Goal: Task Accomplishment & Management: Use online tool/utility

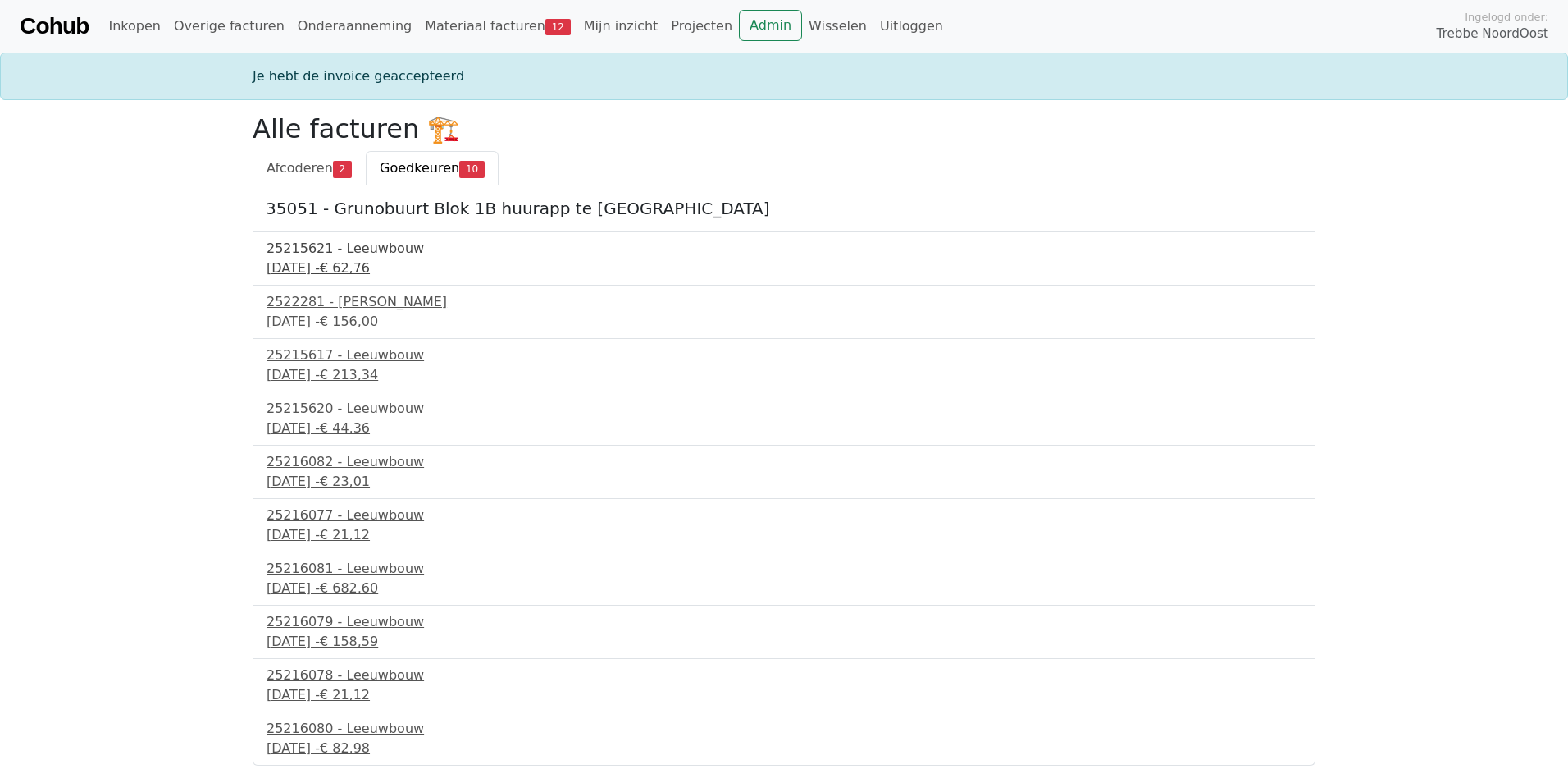
click at [353, 254] on div "25215621 - Leeuwbouw" at bounding box center [784, 248] width 1035 height 20
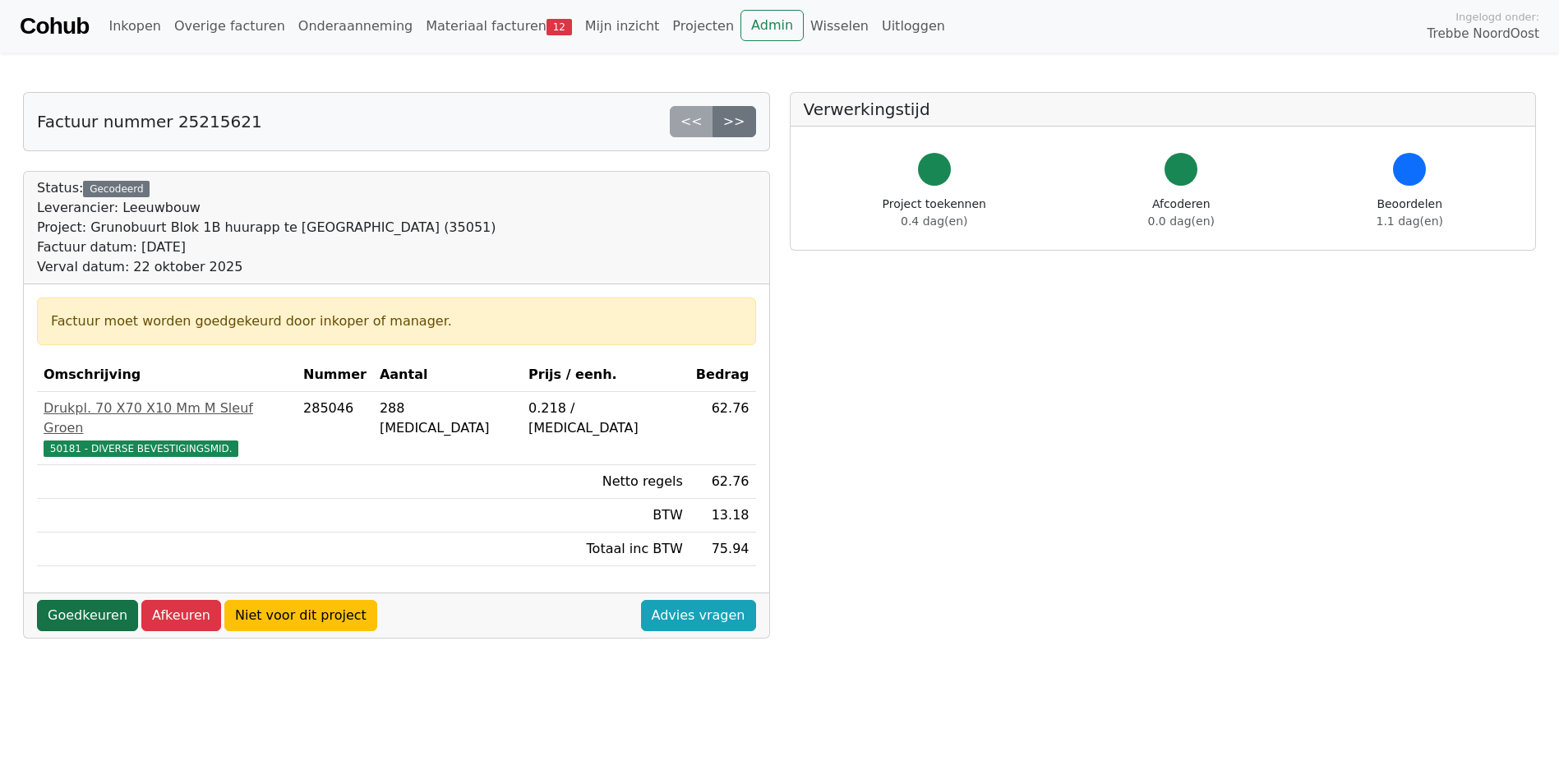
click at [91, 603] on link "Goedkeuren" at bounding box center [87, 615] width 101 height 32
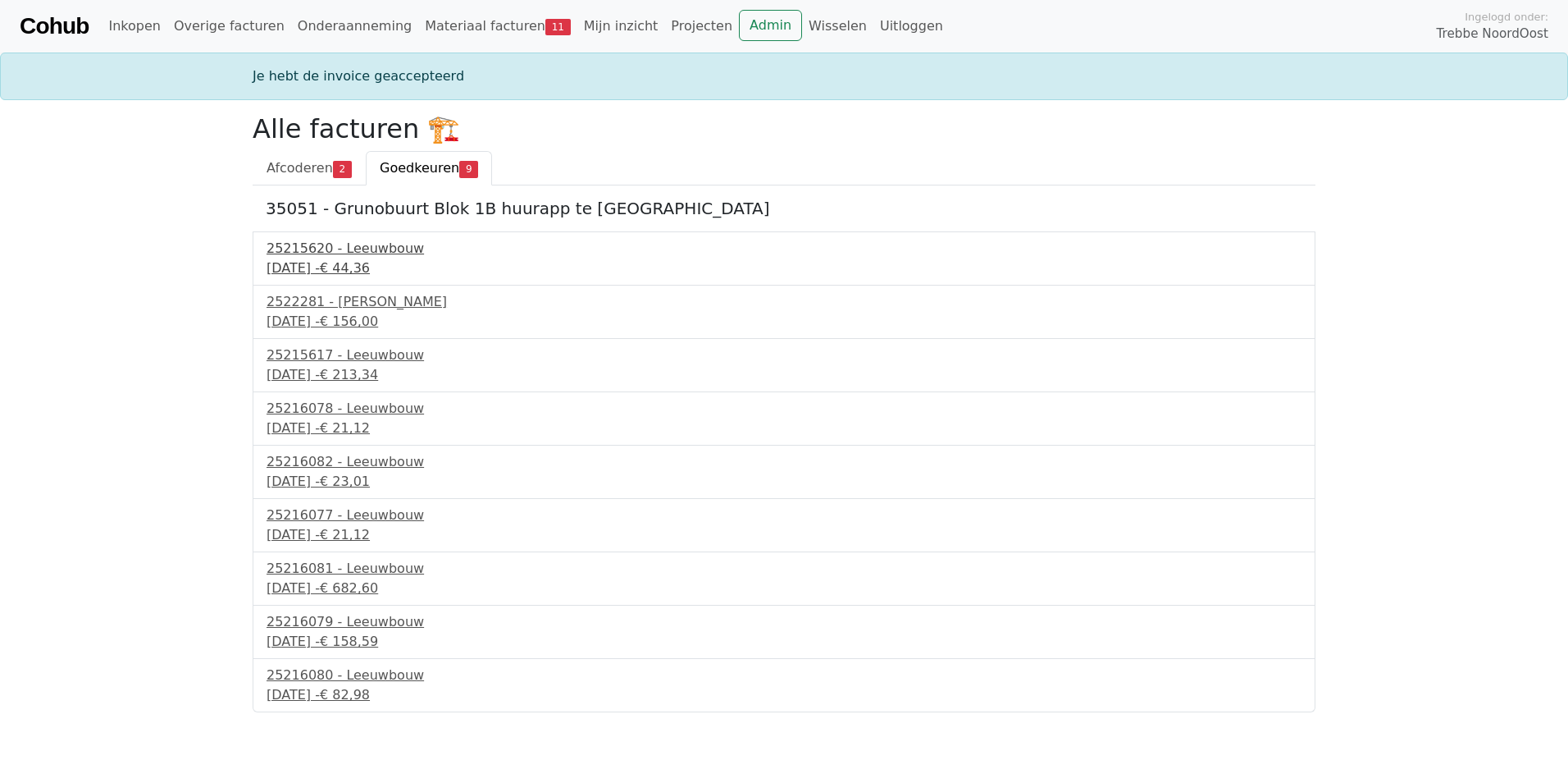
click at [343, 253] on div "25215620 - Leeuwbouw" at bounding box center [784, 248] width 1035 height 20
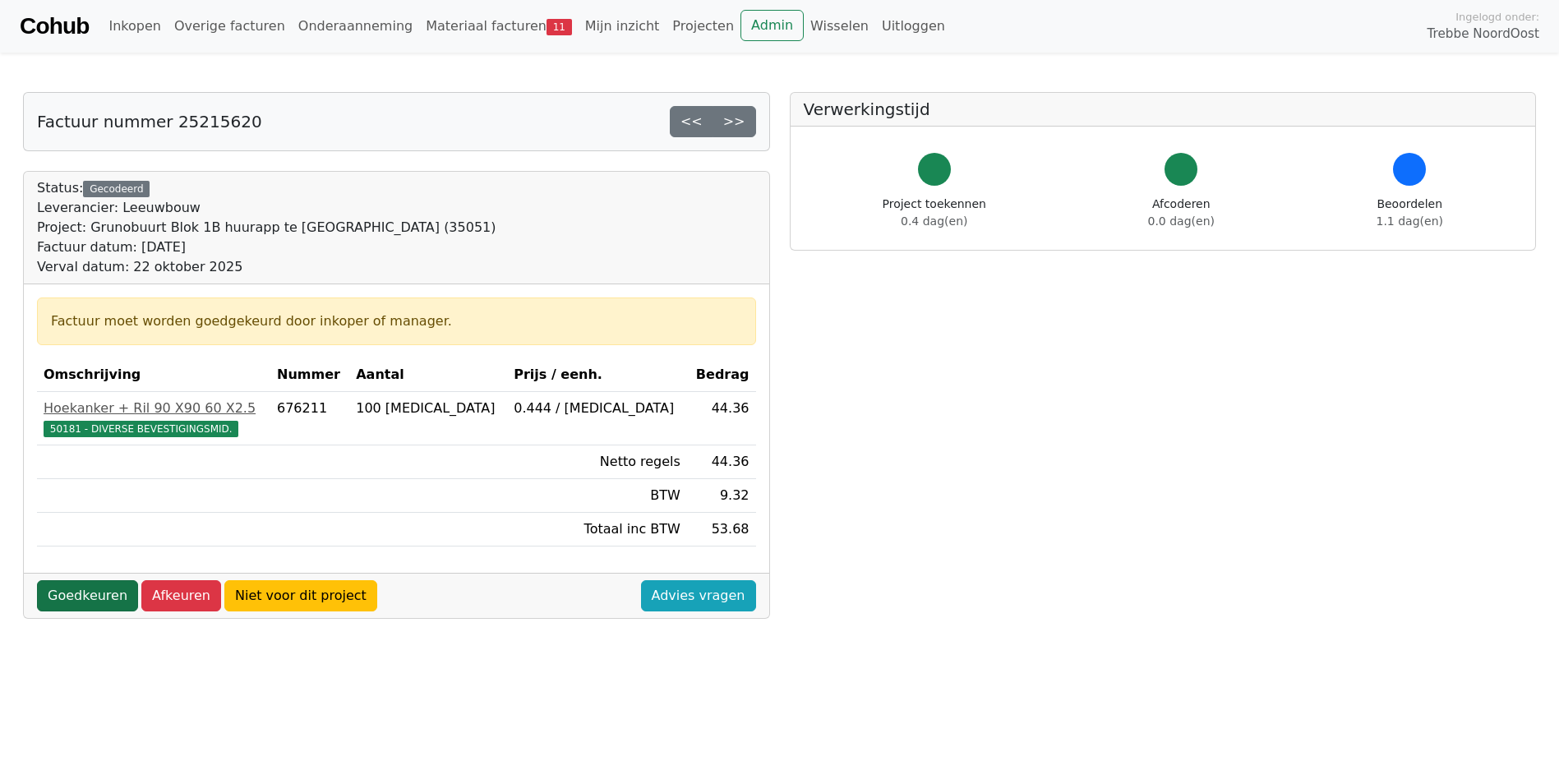
click at [91, 590] on link "Goedkeuren" at bounding box center [87, 596] width 101 height 32
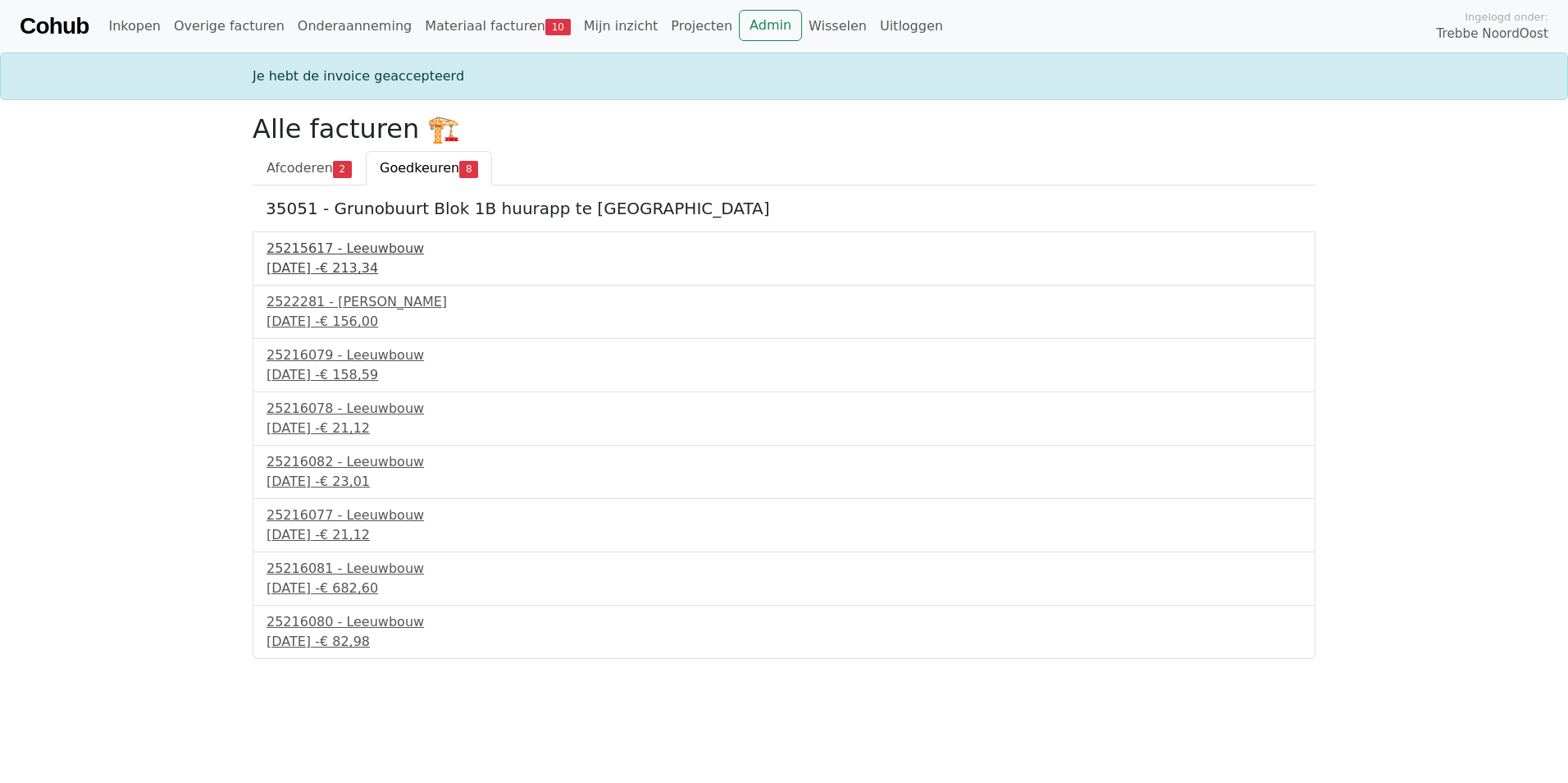
click at [351, 253] on div "25215617 - Leeuwbouw" at bounding box center [784, 248] width 1035 height 20
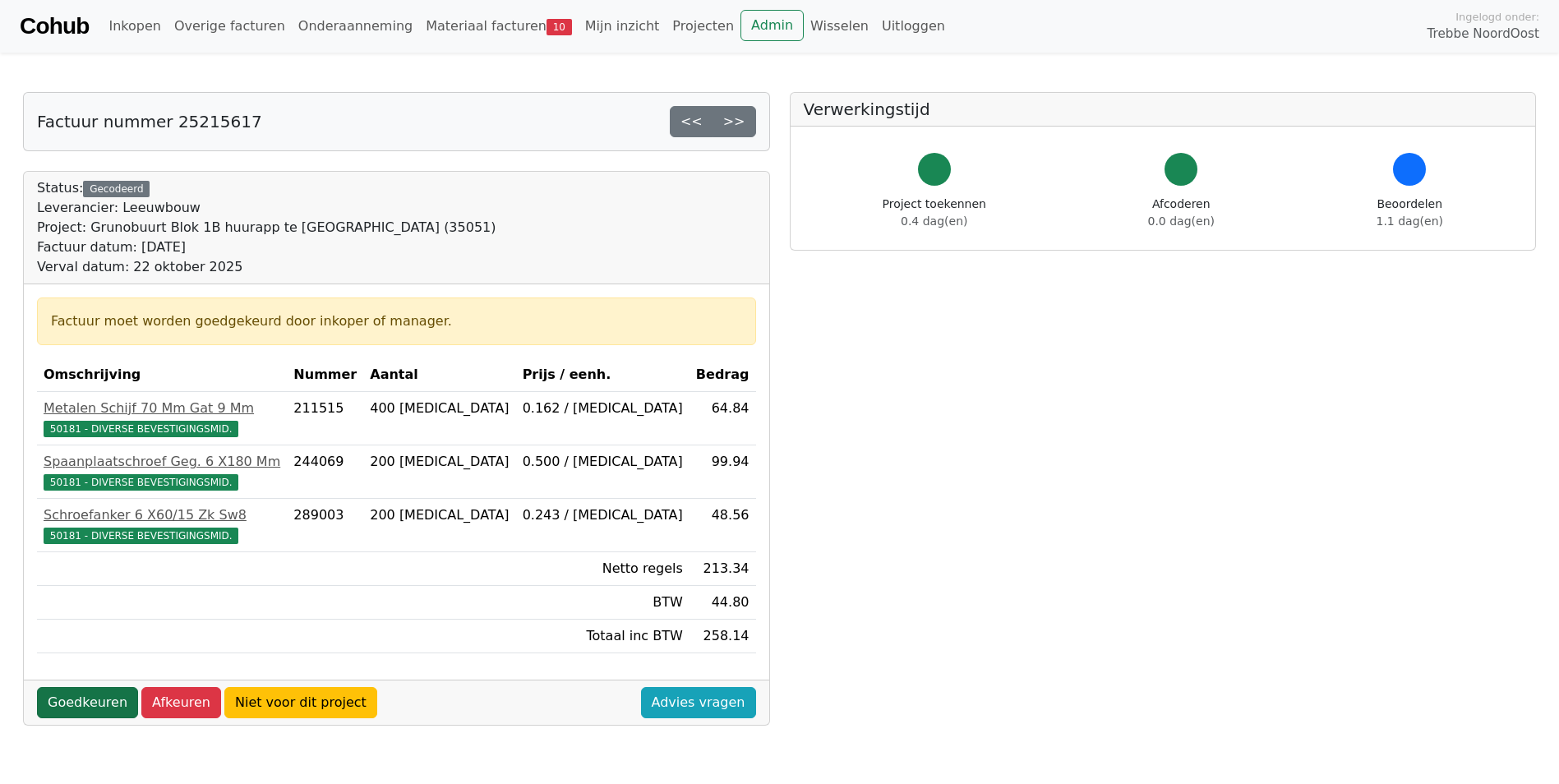
click at [102, 696] on link "Goedkeuren" at bounding box center [87, 702] width 101 height 32
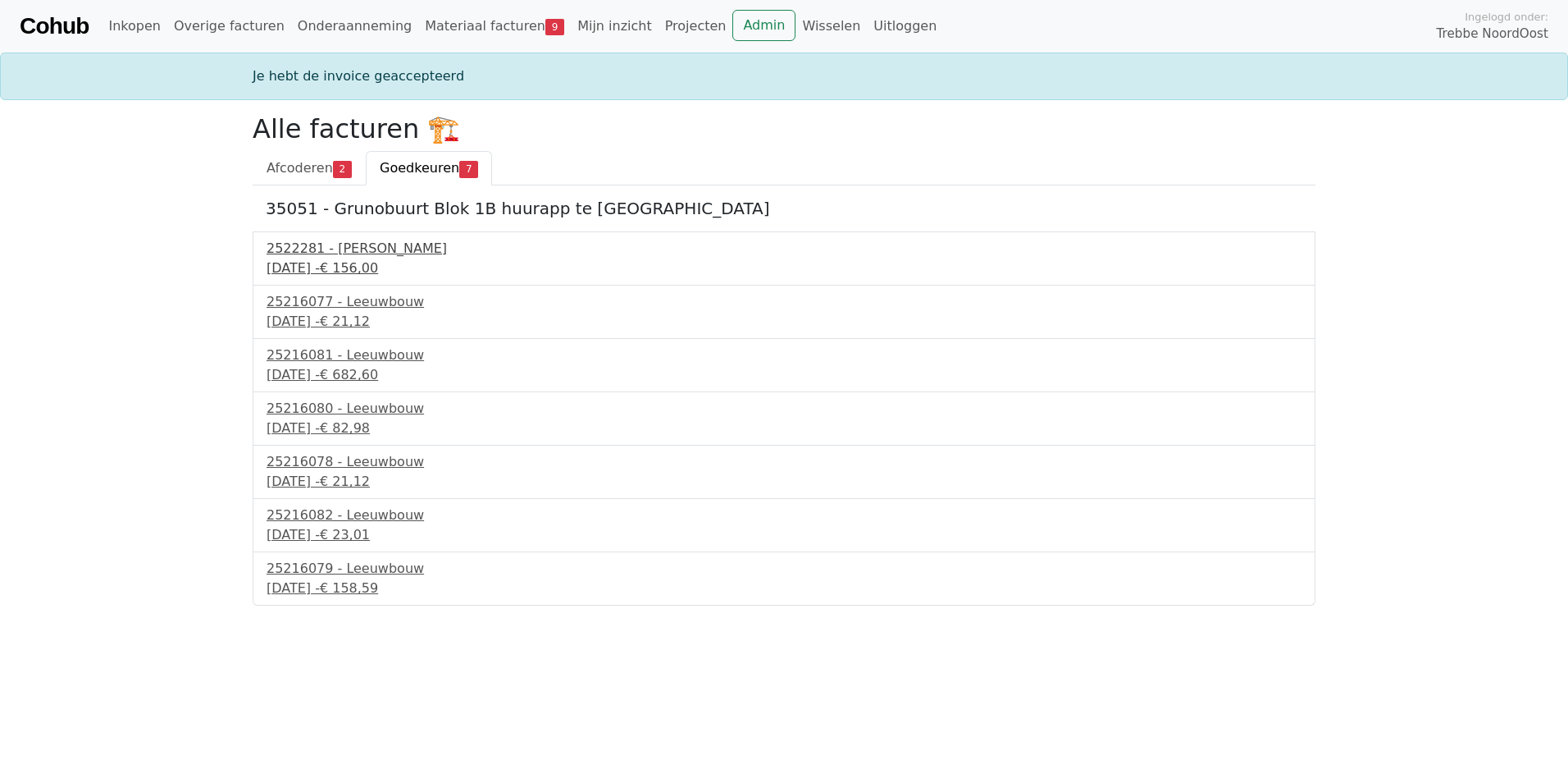
click at [326, 250] on div "2522281 - Van Dalen" at bounding box center [784, 248] width 1035 height 20
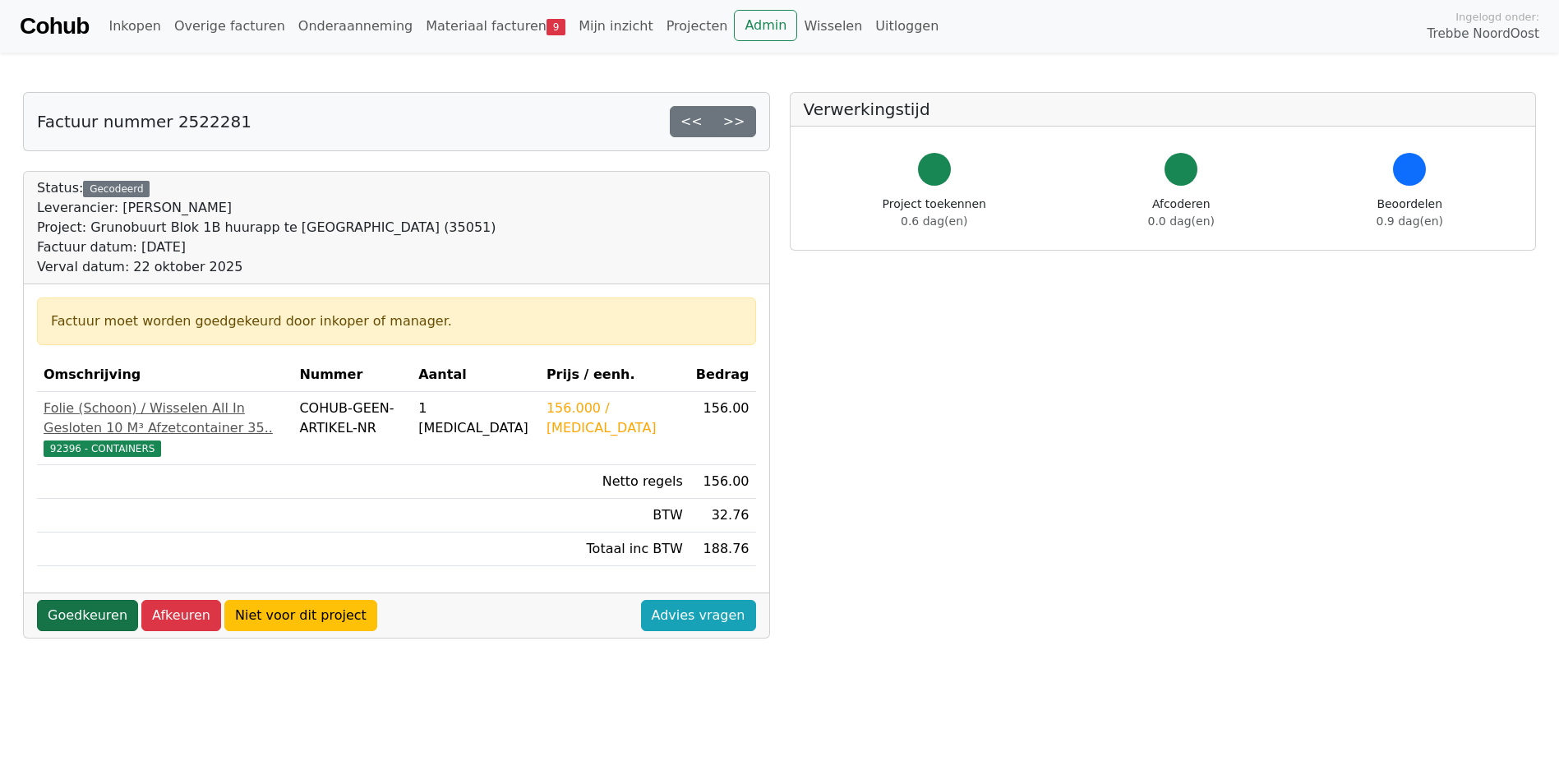
click at [89, 629] on link "Goedkeuren" at bounding box center [87, 615] width 101 height 32
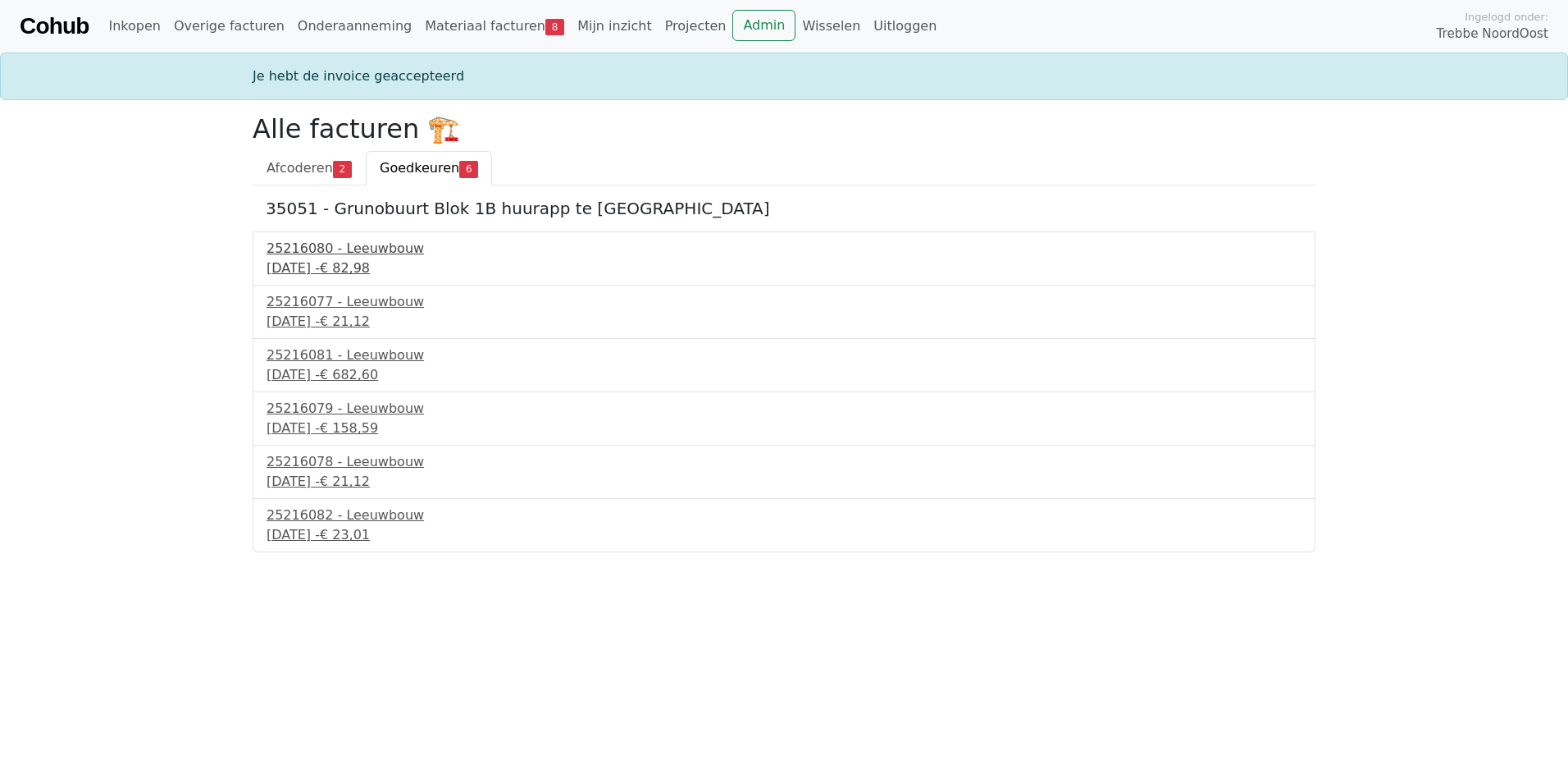
click at [305, 257] on div "25216080 - Leeuwbouw" at bounding box center [784, 248] width 1035 height 20
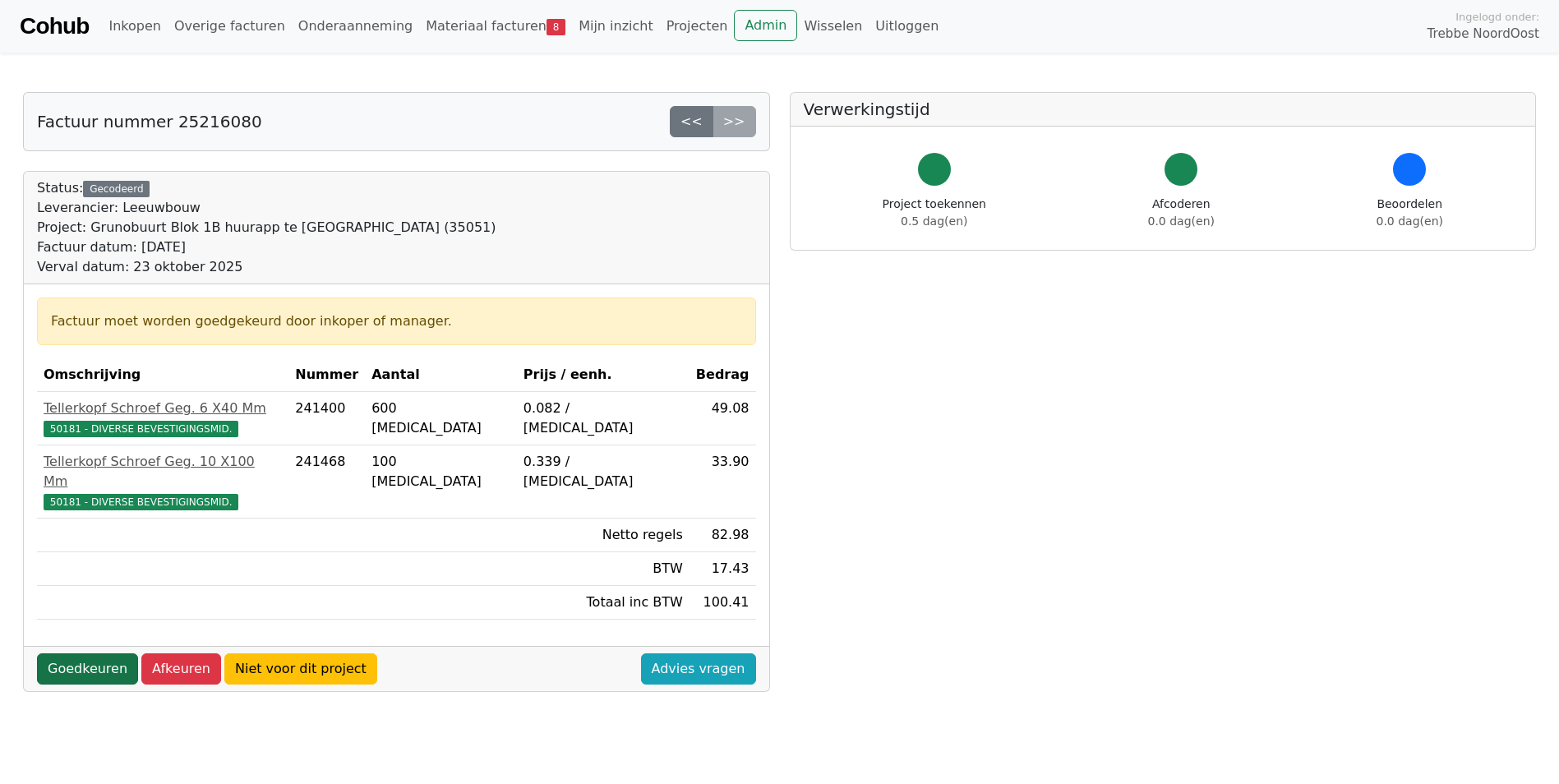
click at [97, 653] on link "Goedkeuren" at bounding box center [87, 669] width 101 height 32
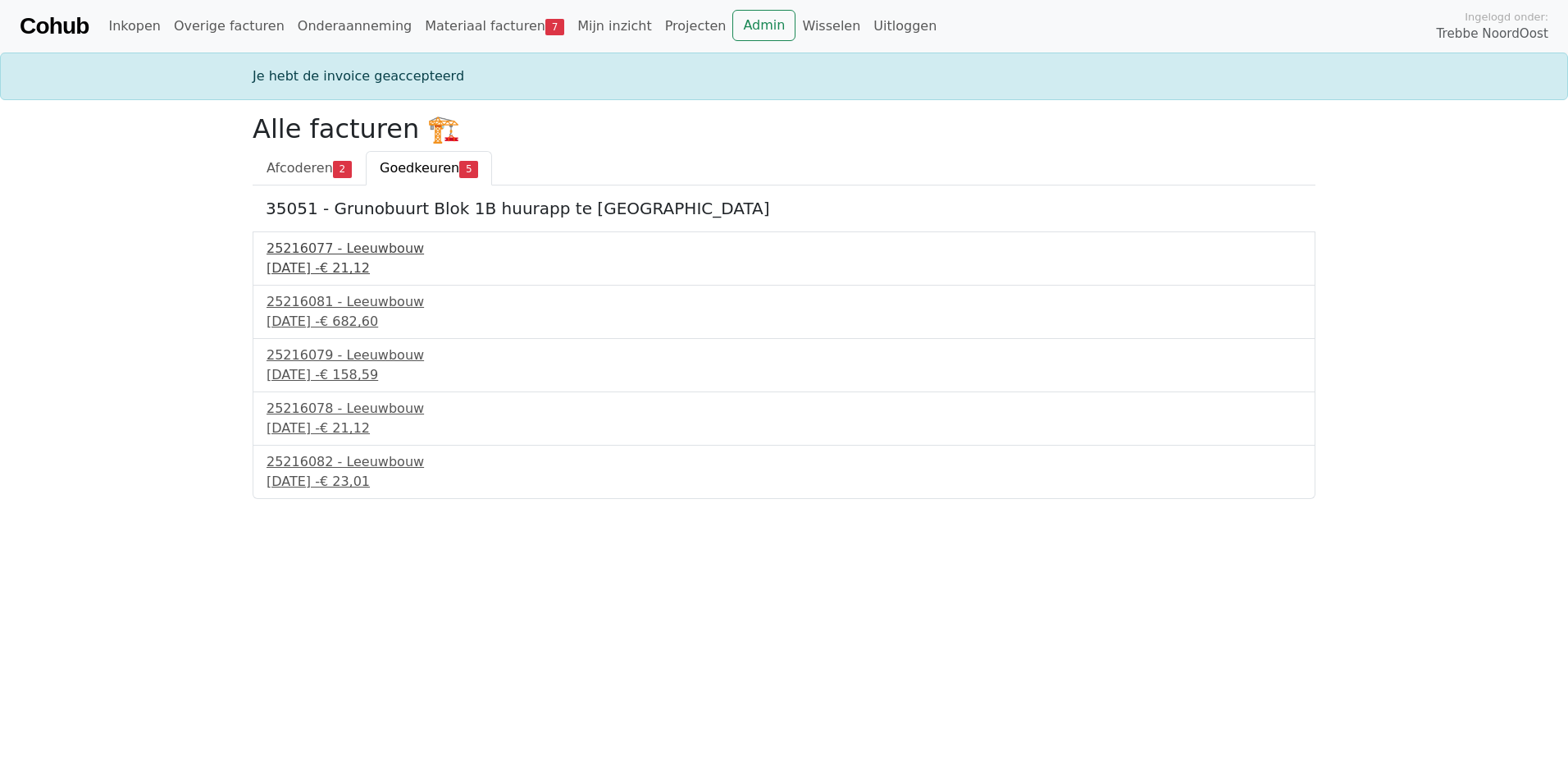
click at [374, 268] on div "23 september 2025 - € 21,12" at bounding box center [784, 268] width 1035 height 20
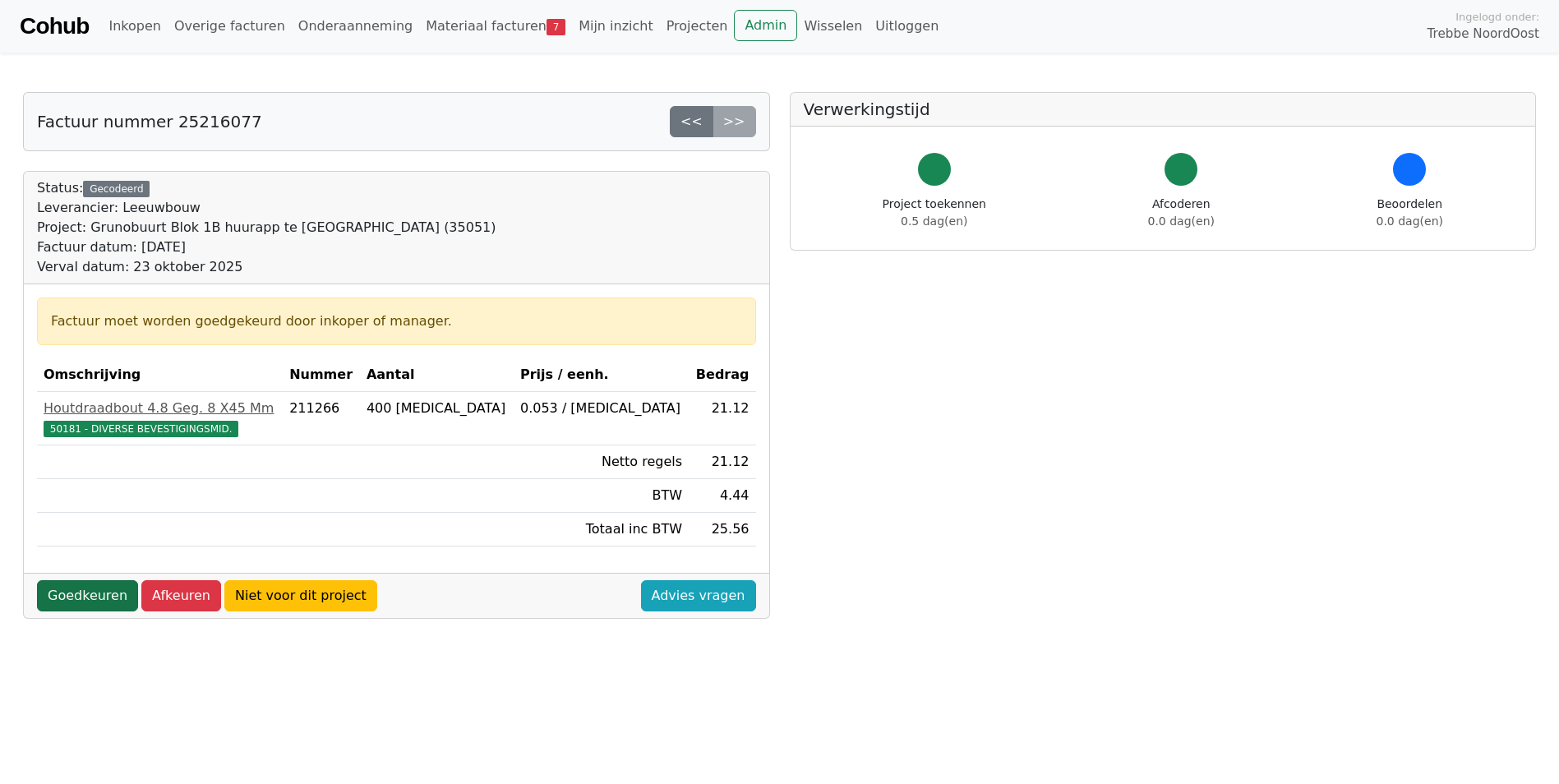
click at [81, 599] on link "Goedkeuren" at bounding box center [87, 596] width 101 height 32
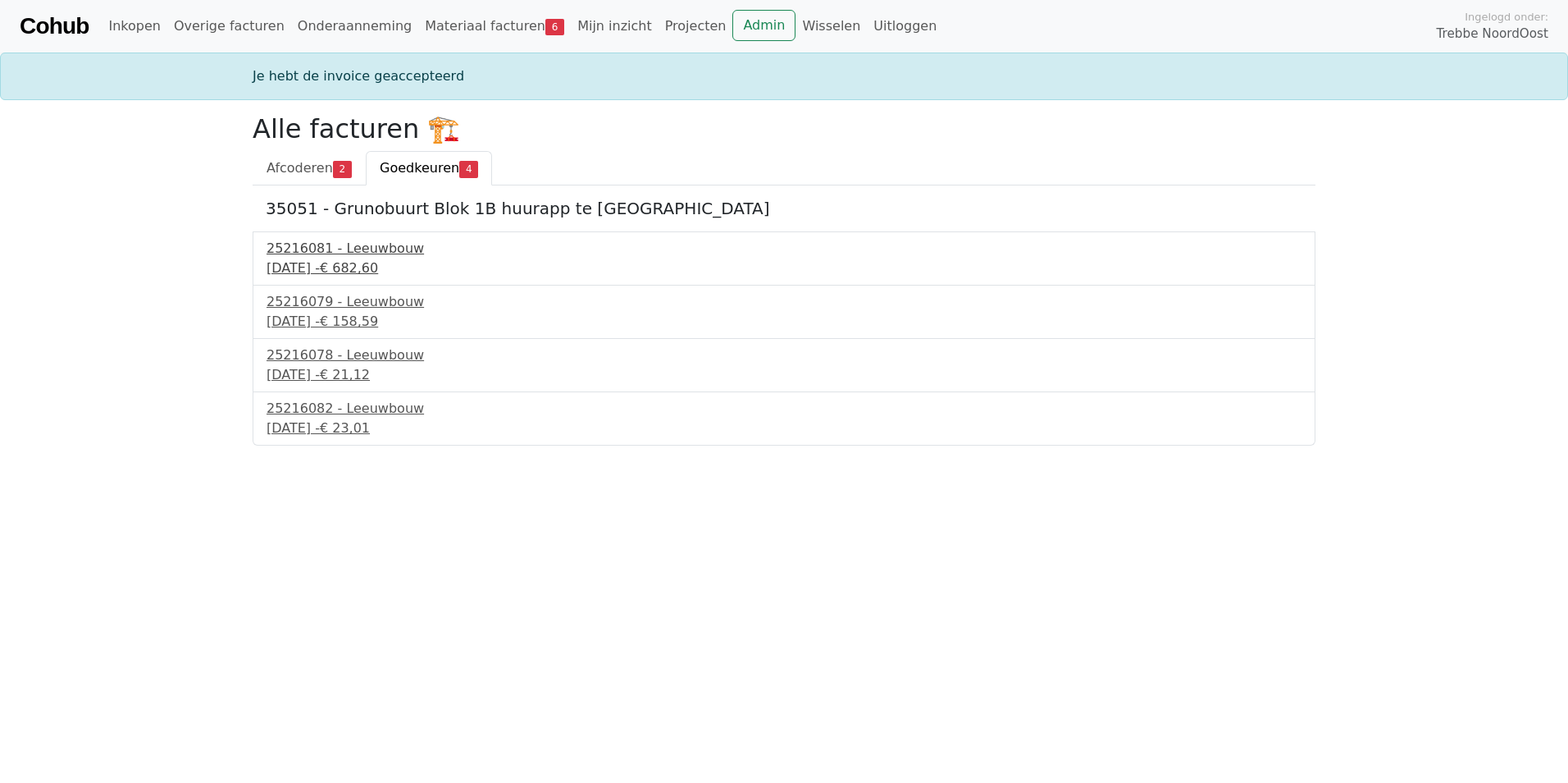
click at [302, 262] on div "23 september 2025 - € 682,60" at bounding box center [784, 268] width 1035 height 20
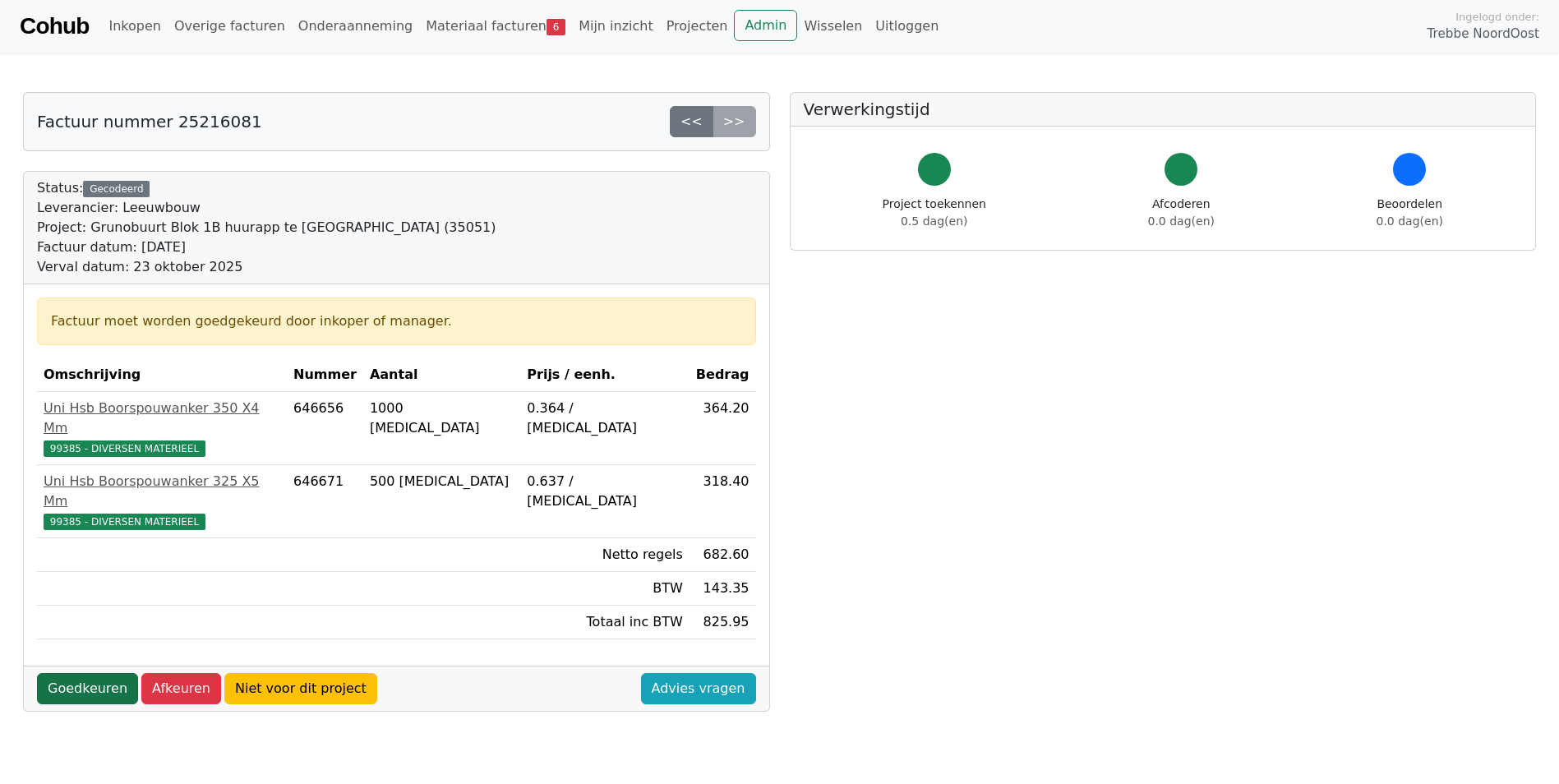
click at [88, 673] on link "Goedkeuren" at bounding box center [87, 688] width 101 height 32
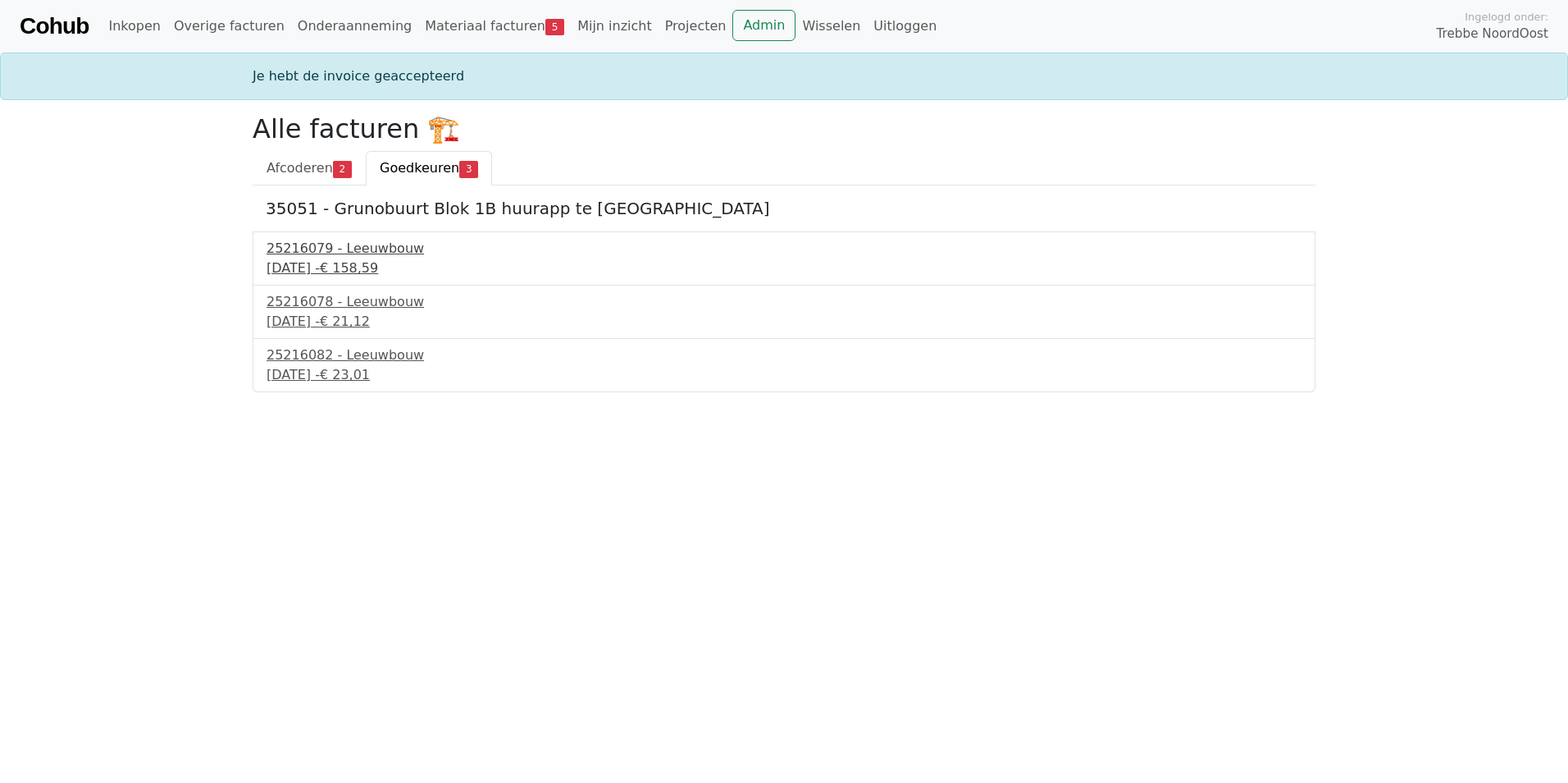
click at [354, 256] on div "25216079 - Leeuwbouw" at bounding box center [784, 248] width 1035 height 20
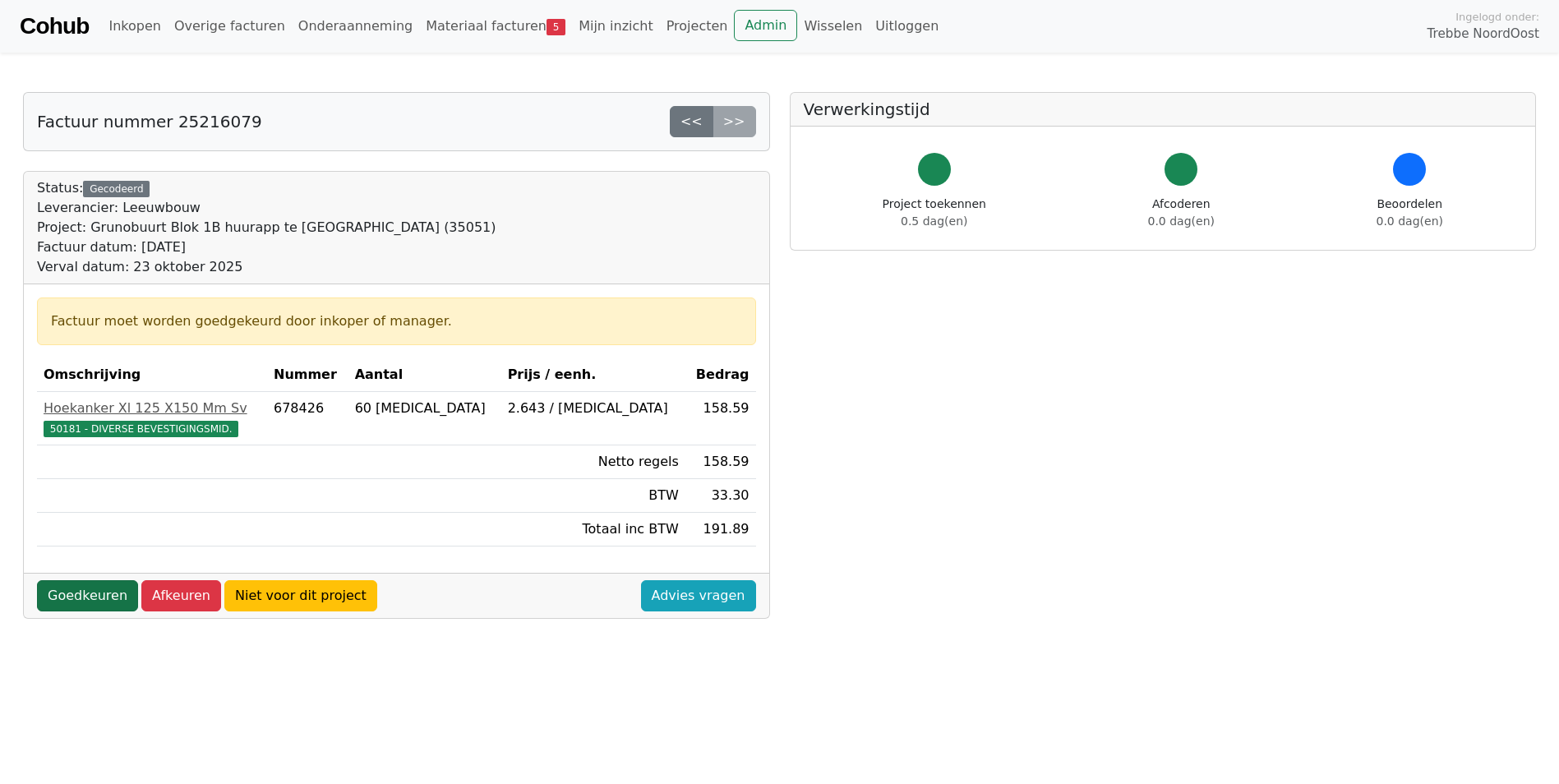
click at [88, 591] on link "Goedkeuren" at bounding box center [87, 596] width 101 height 32
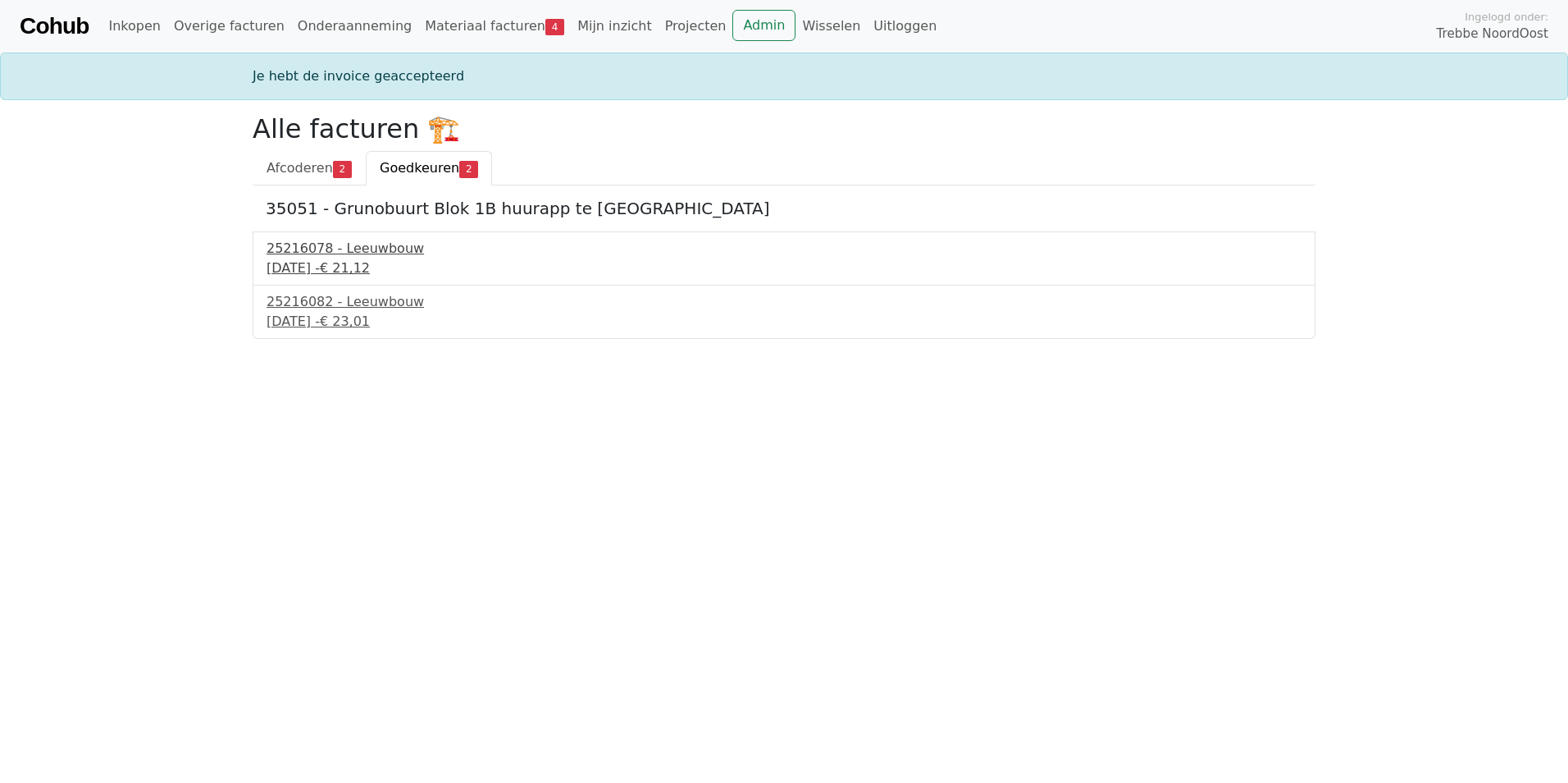
click at [348, 252] on div "25216078 - Leeuwbouw" at bounding box center [784, 248] width 1035 height 20
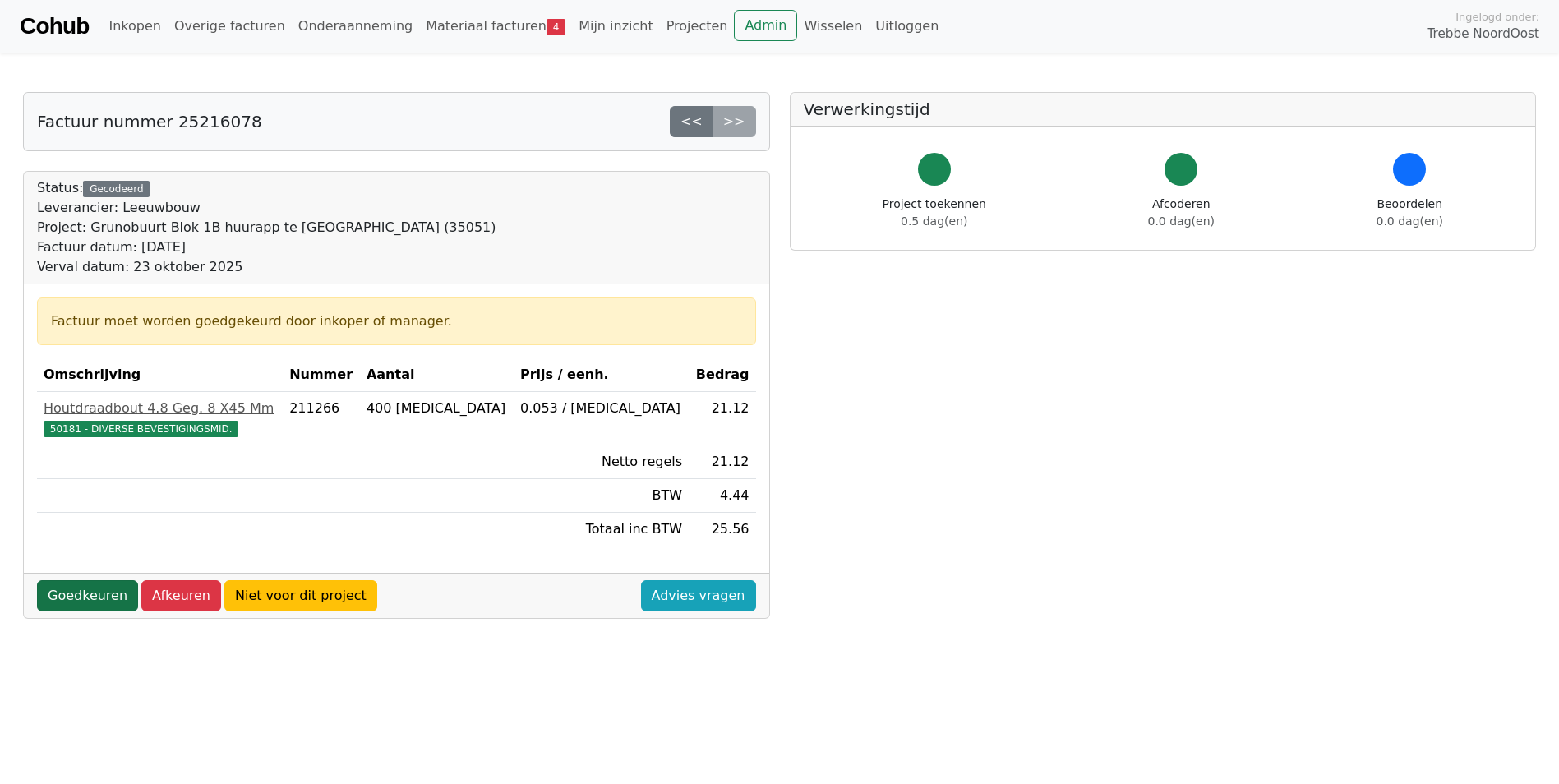
click at [87, 596] on link "Goedkeuren" at bounding box center [87, 596] width 101 height 32
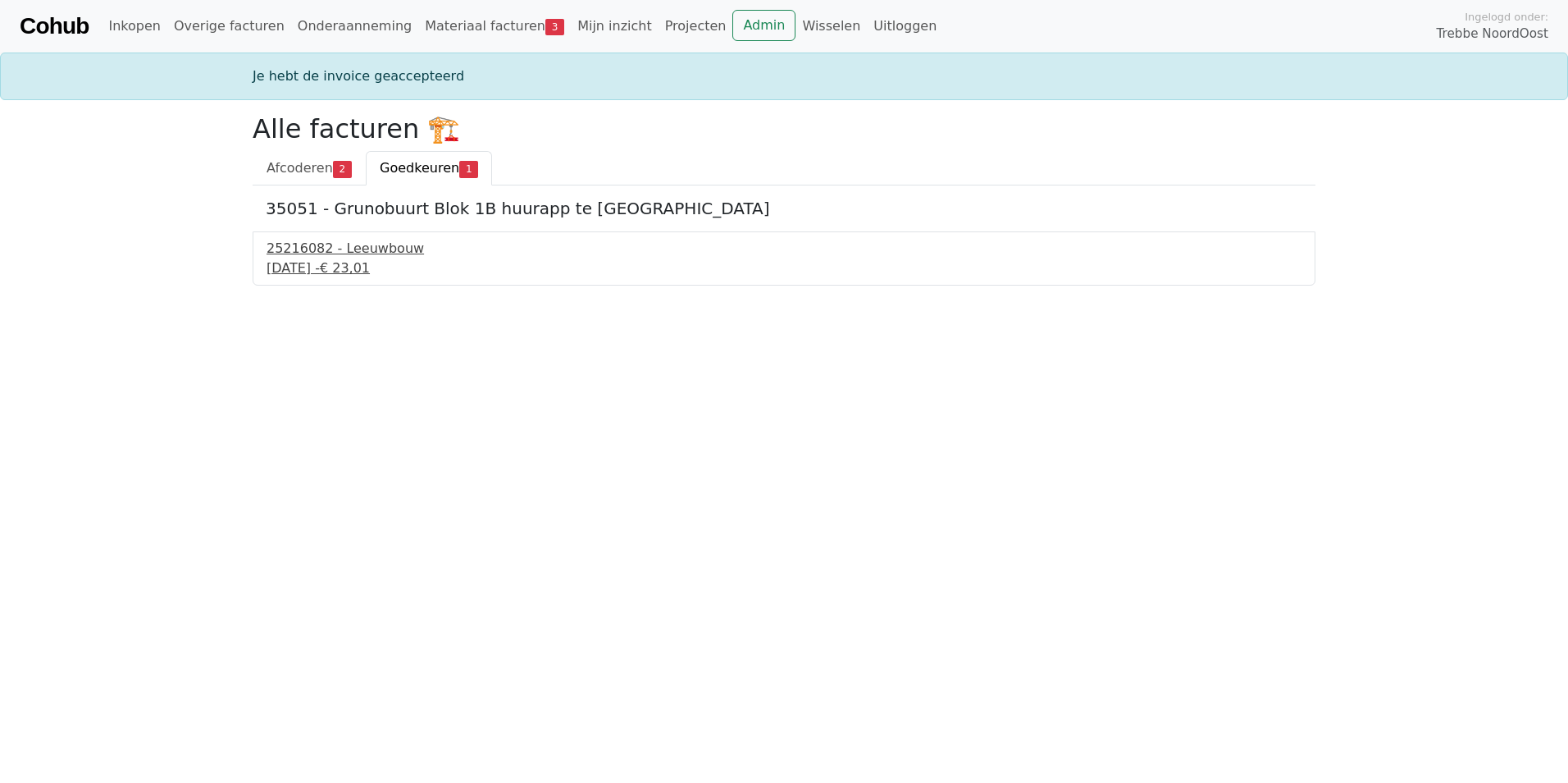
drag, startPoint x: 325, startPoint y: 262, endPoint x: 314, endPoint y: 271, distance: 14.2
click at [327, 262] on div "23 september 2025 - € 23,01" at bounding box center [784, 268] width 1035 height 20
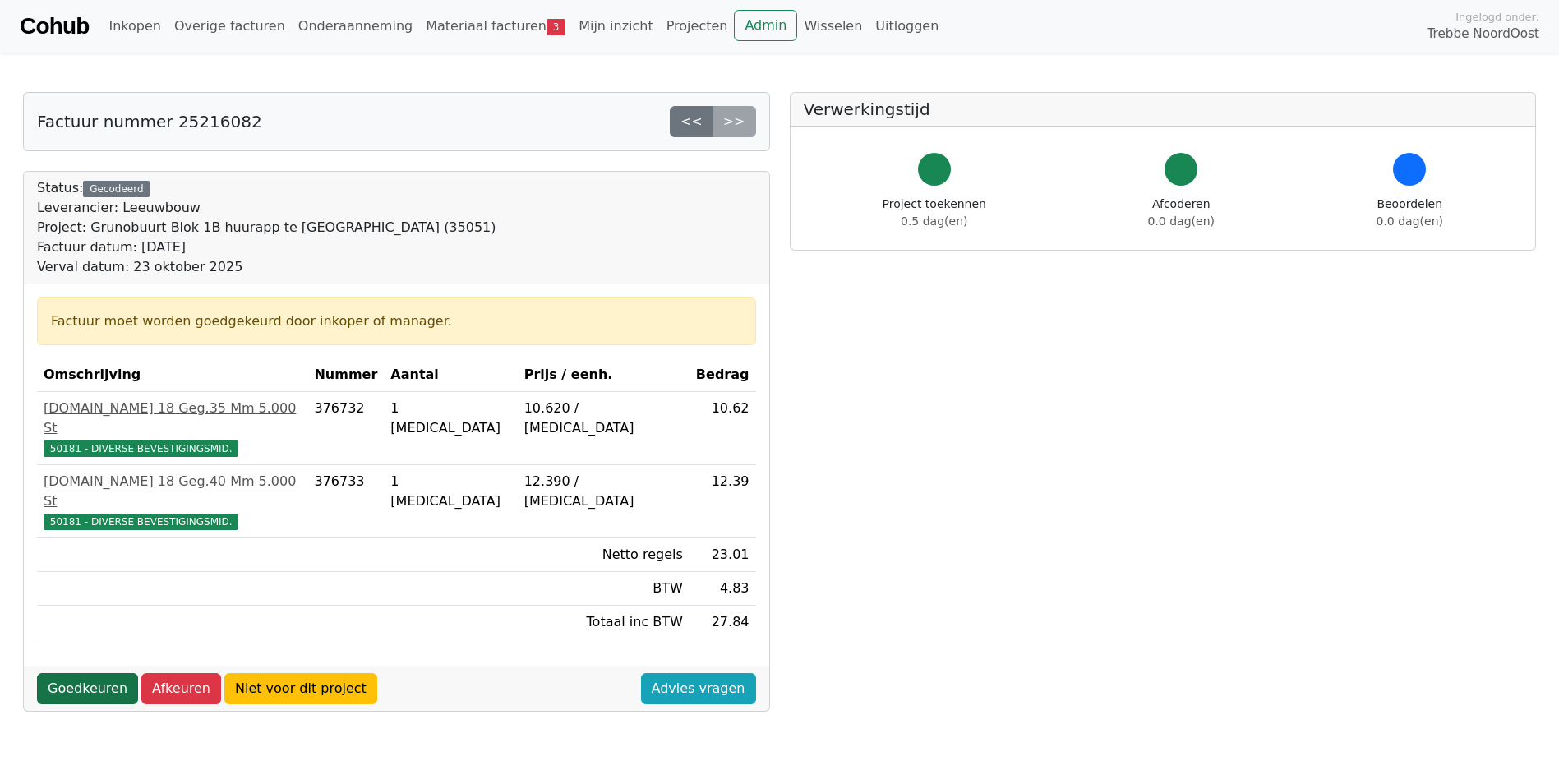
click at [75, 673] on link "Goedkeuren" at bounding box center [87, 688] width 101 height 32
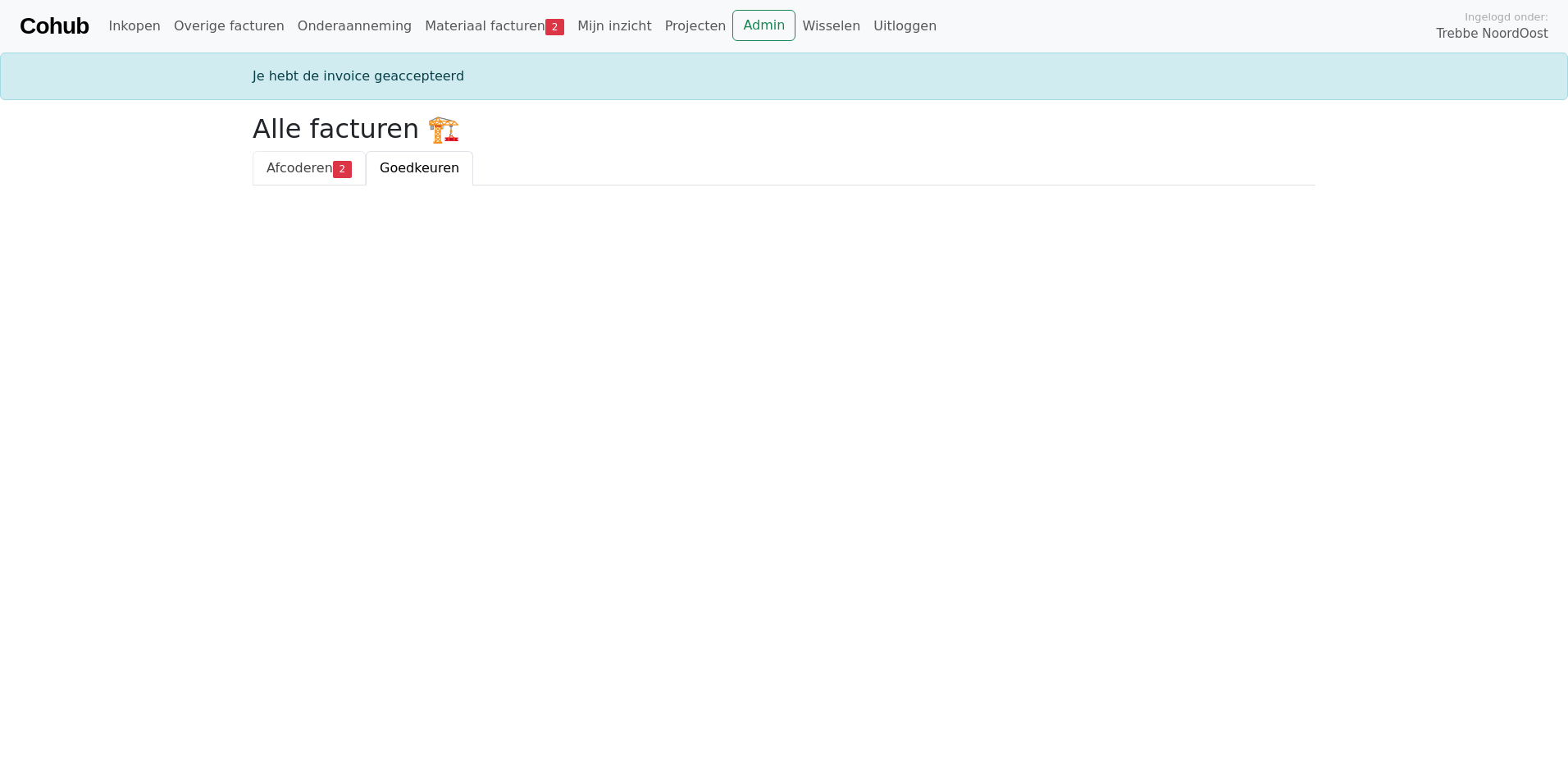
click at [288, 170] on span "Afcoderen" at bounding box center [299, 167] width 66 height 16
